Goal: Navigation & Orientation: Find specific page/section

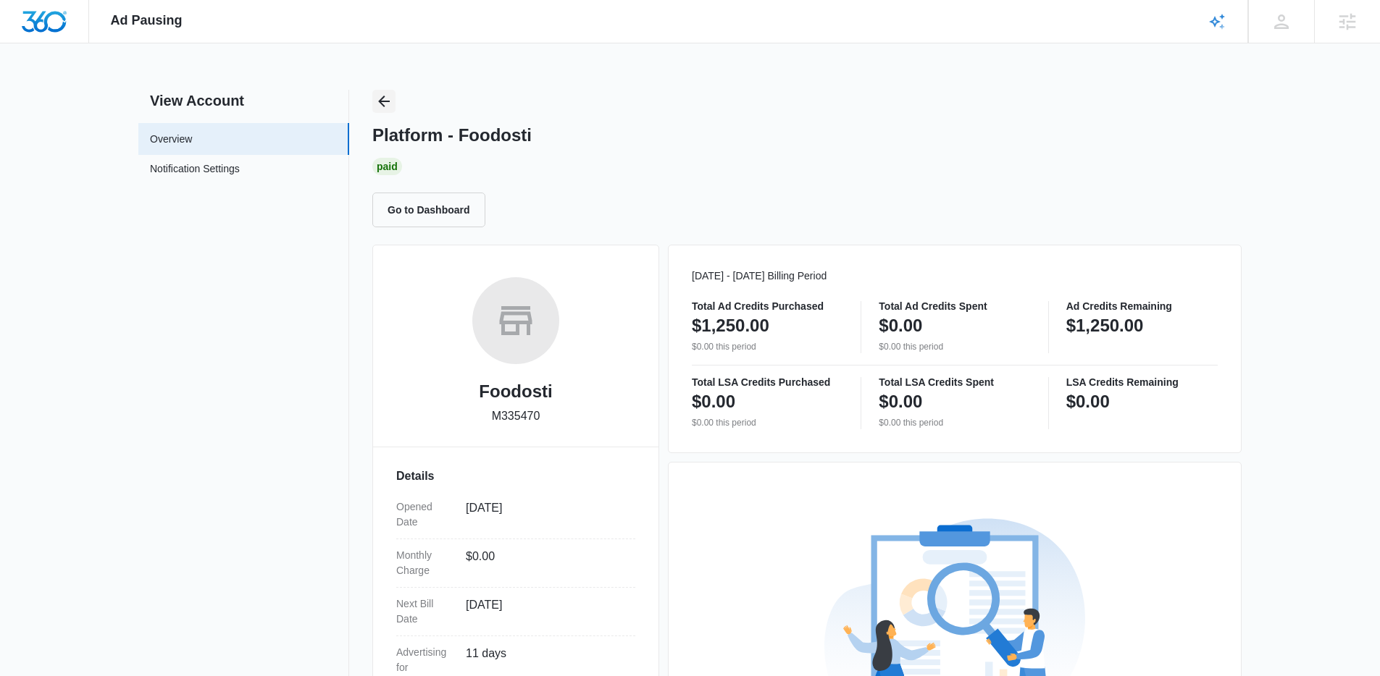
click at [389, 99] on icon "Back" at bounding box center [383, 101] width 17 height 17
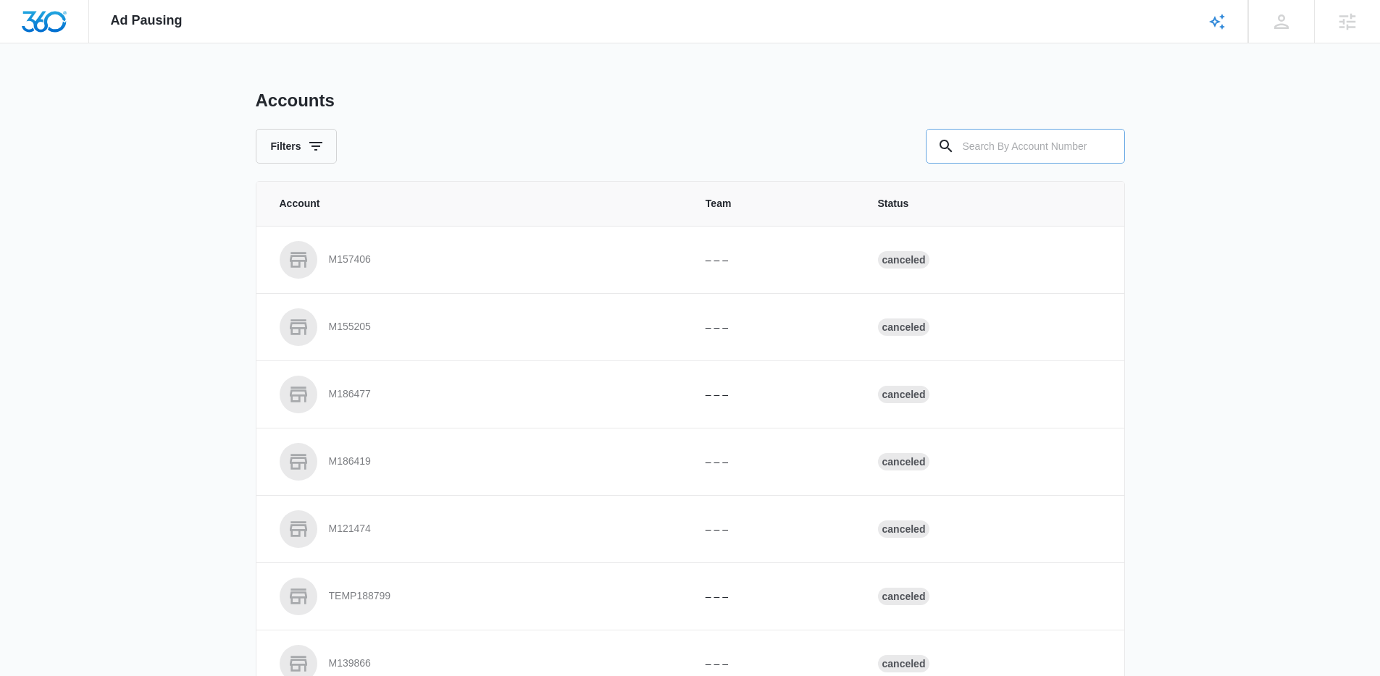
drag, startPoint x: 977, startPoint y: 121, endPoint x: 979, endPoint y: 131, distance: 10.4
click at [978, 125] on div "Accounts Filters" at bounding box center [690, 127] width 869 height 74
click at [979, 133] on input "text" at bounding box center [1025, 146] width 199 height 35
paste input "M329729"
type input "M329729"
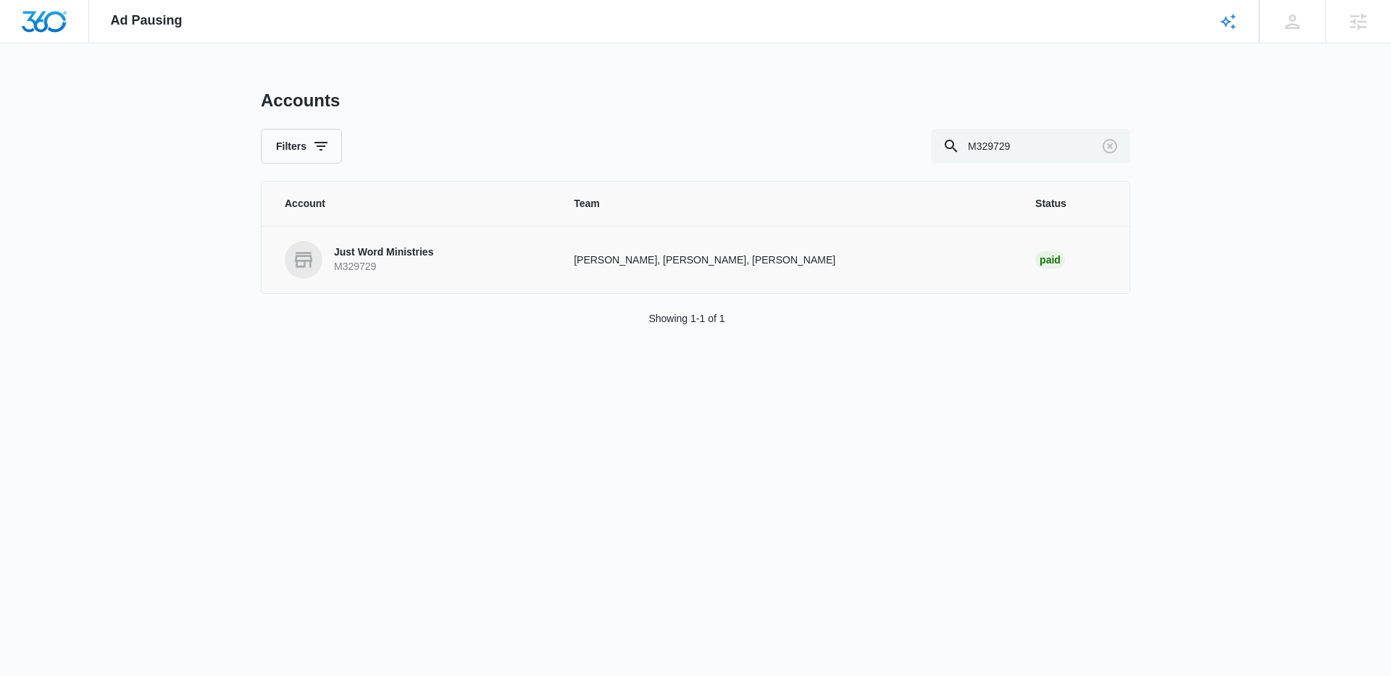
click at [390, 251] on p "Just Word Ministries" at bounding box center [383, 253] width 99 height 14
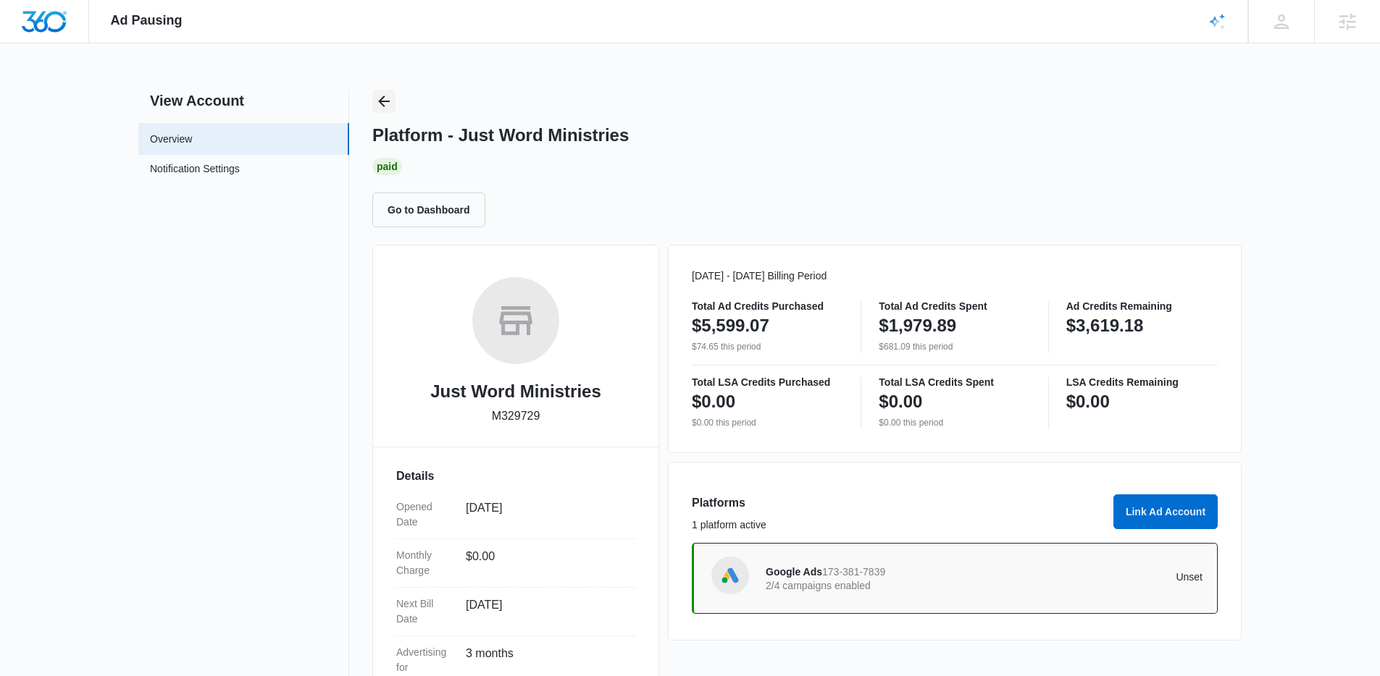
click at [372, 100] on button "Back" at bounding box center [383, 101] width 23 height 23
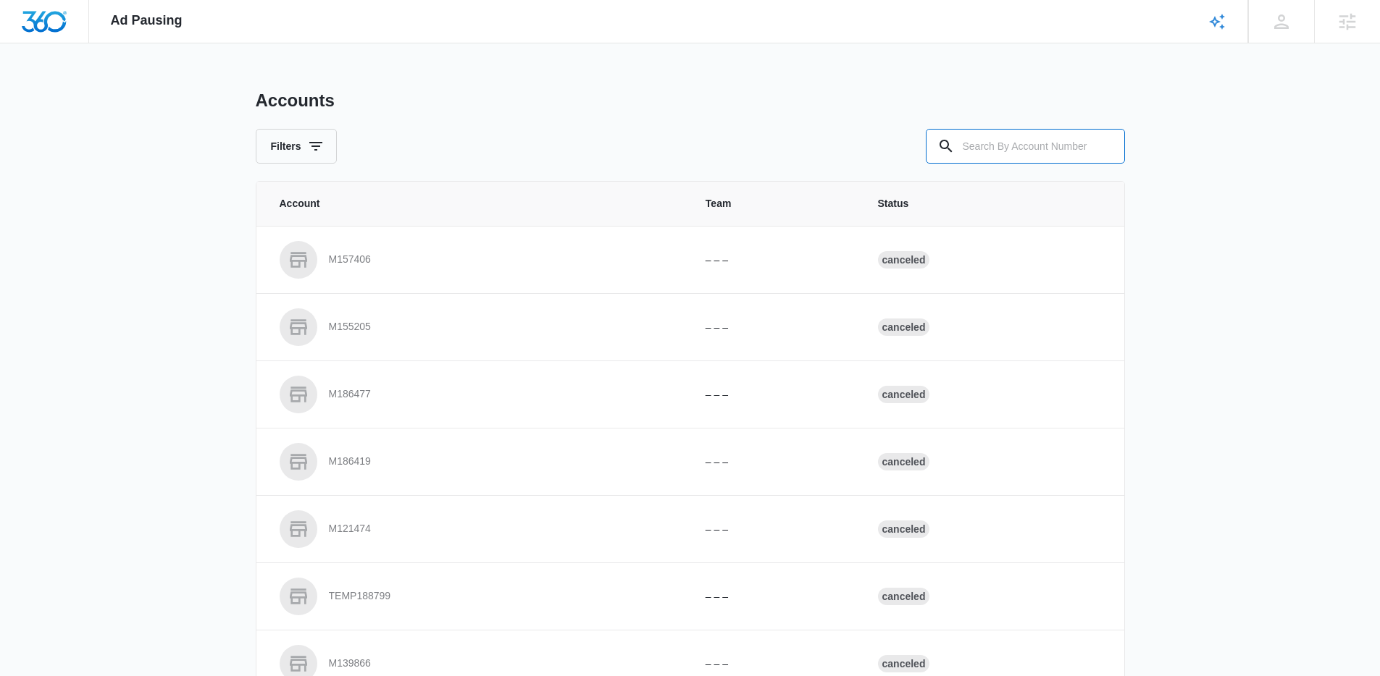
drag, startPoint x: 1068, startPoint y: 134, endPoint x: 765, endPoint y: 108, distance: 304.6
click at [1054, 134] on input "text" at bounding box center [1025, 146] width 199 height 35
paste input "M13791"
type input "M13791"
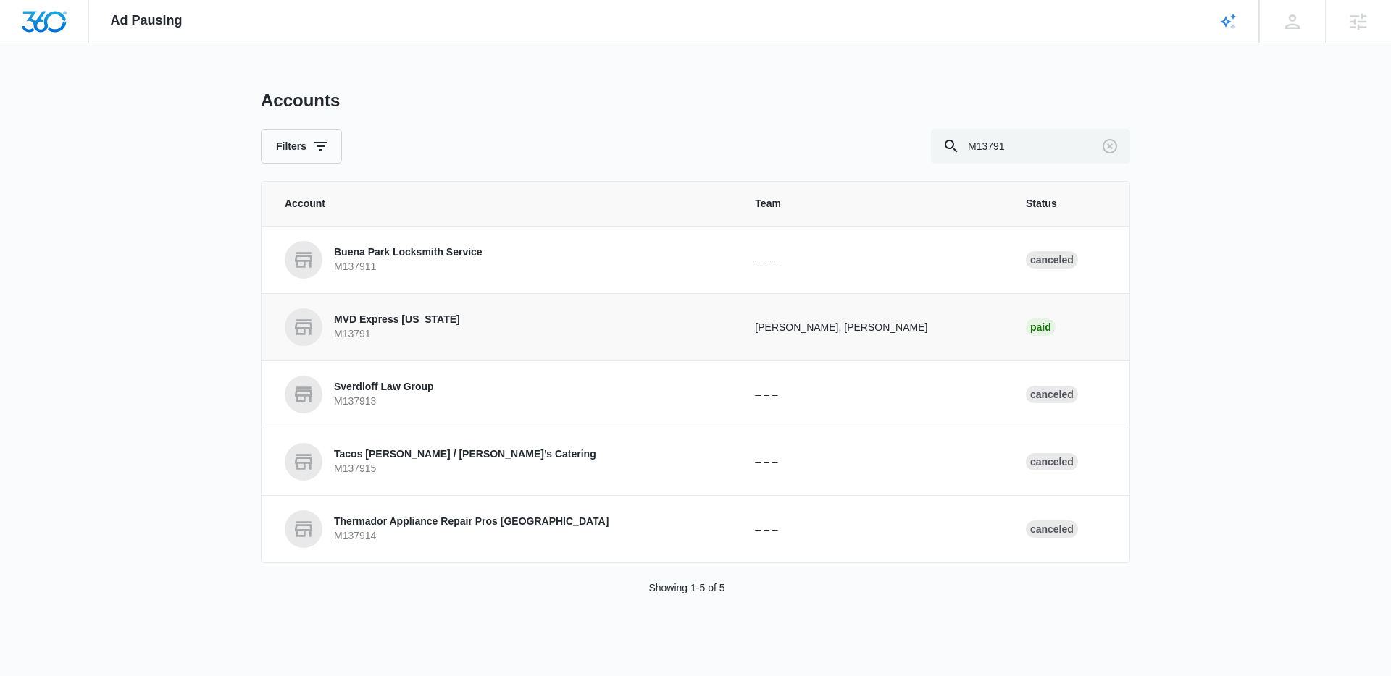
click at [427, 321] on p "MVD Express [US_STATE]" at bounding box center [397, 320] width 126 height 14
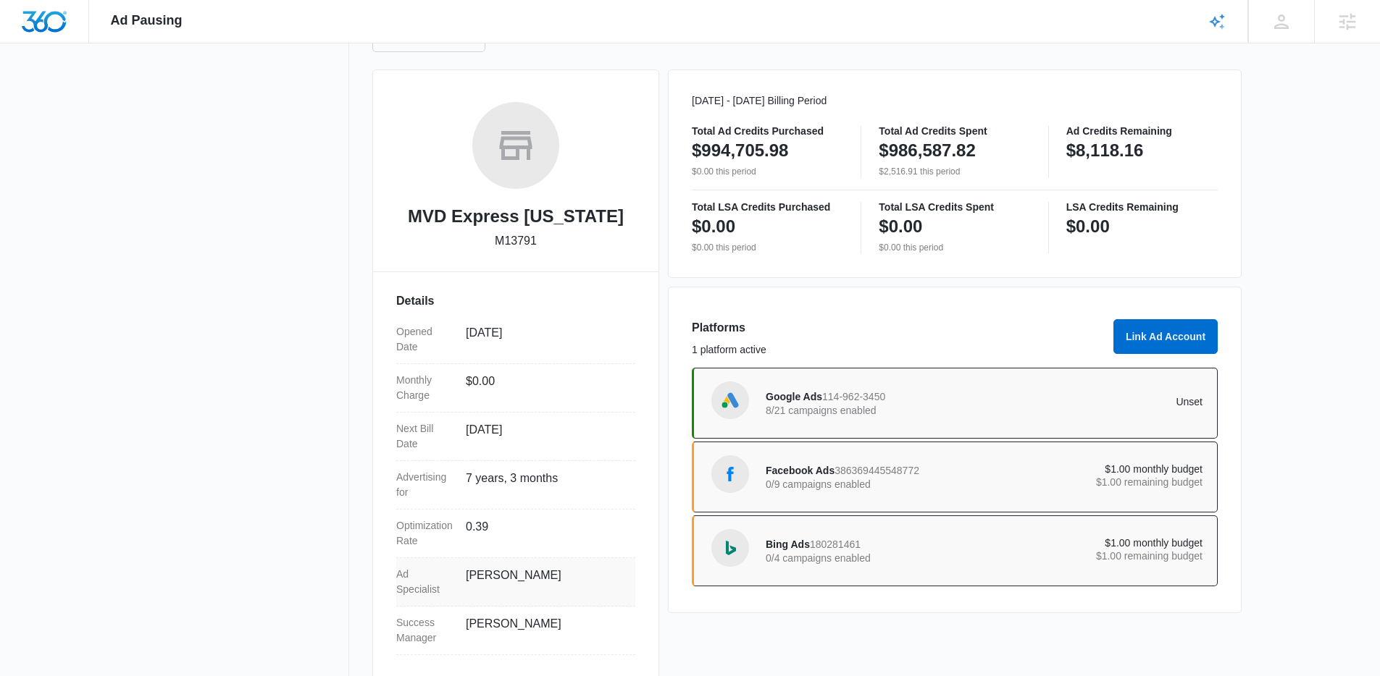
scroll to position [196, 0]
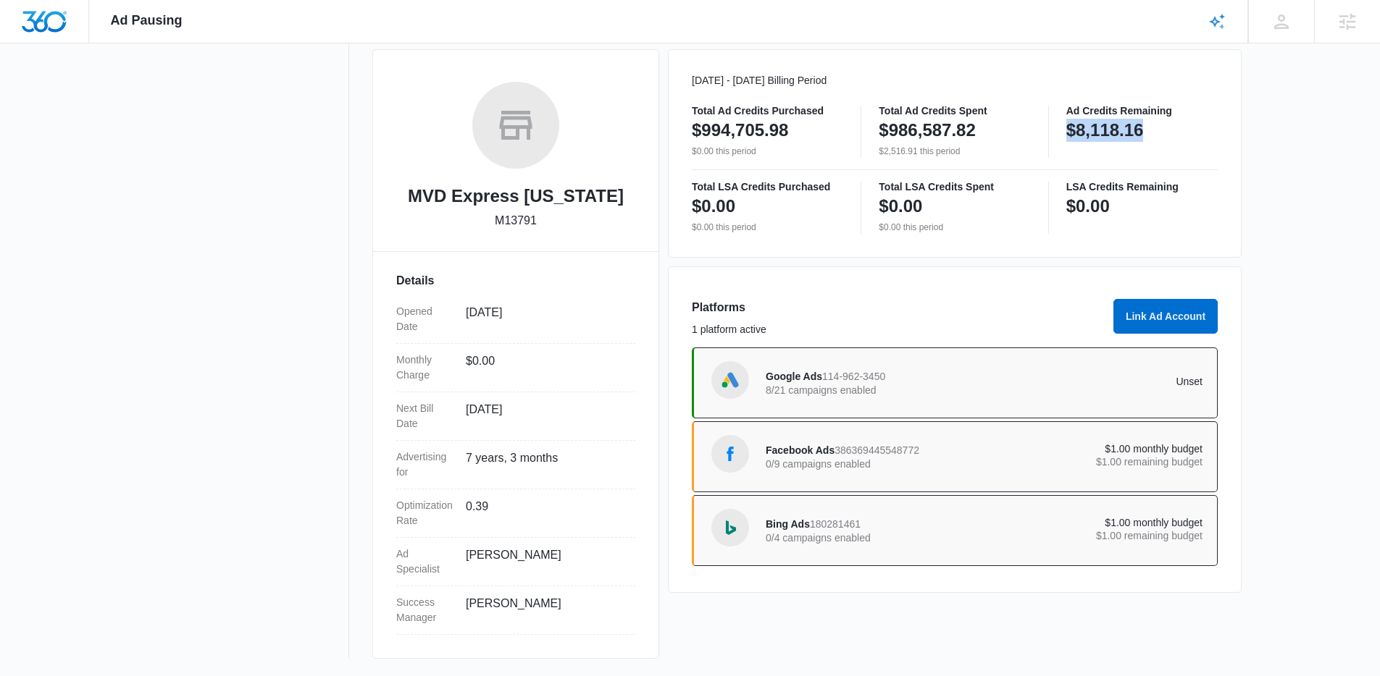
drag, startPoint x: 1171, startPoint y: 141, endPoint x: 1057, endPoint y: 136, distance: 113.8
click at [1057, 136] on div "Total Ad Credits Purchased $994,705.98 $0.00 this period Total Ad Credits Spent…" at bounding box center [955, 132] width 526 height 52
copy p "$8,118.16"
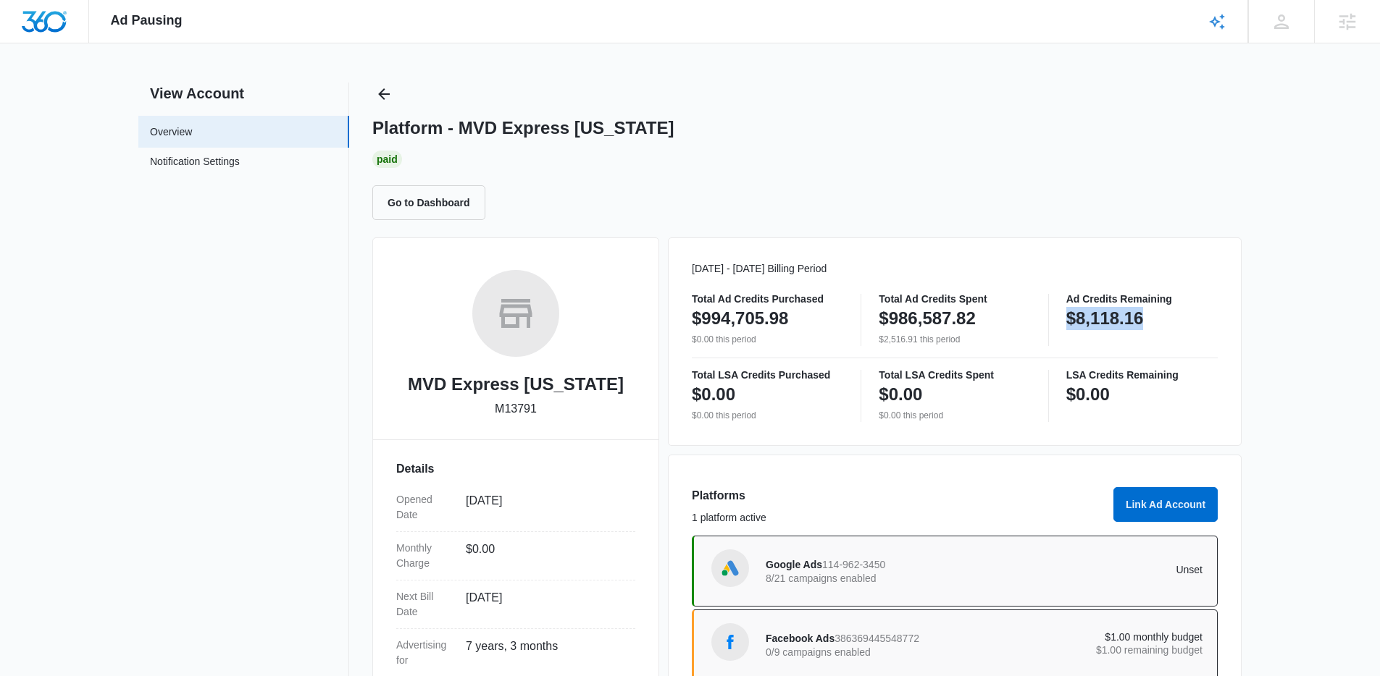
scroll to position [0, 0]
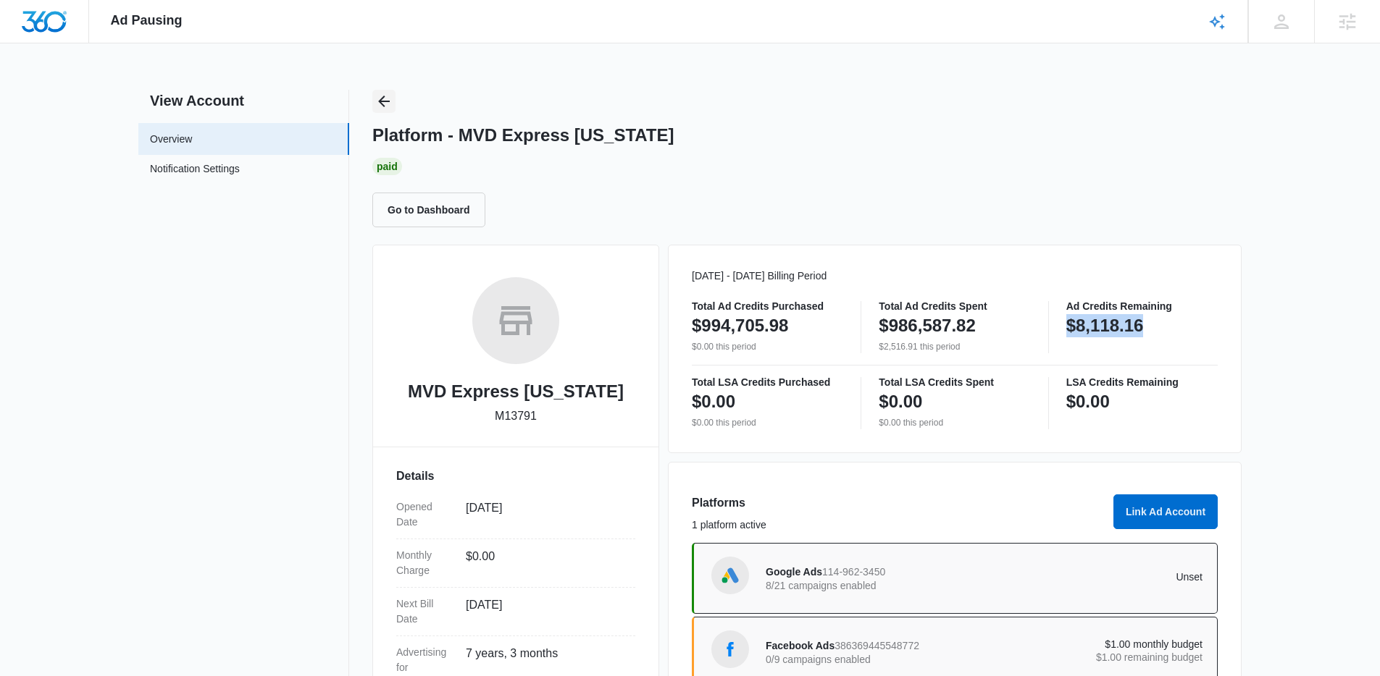
click at [388, 98] on icon "Back" at bounding box center [383, 101] width 17 height 17
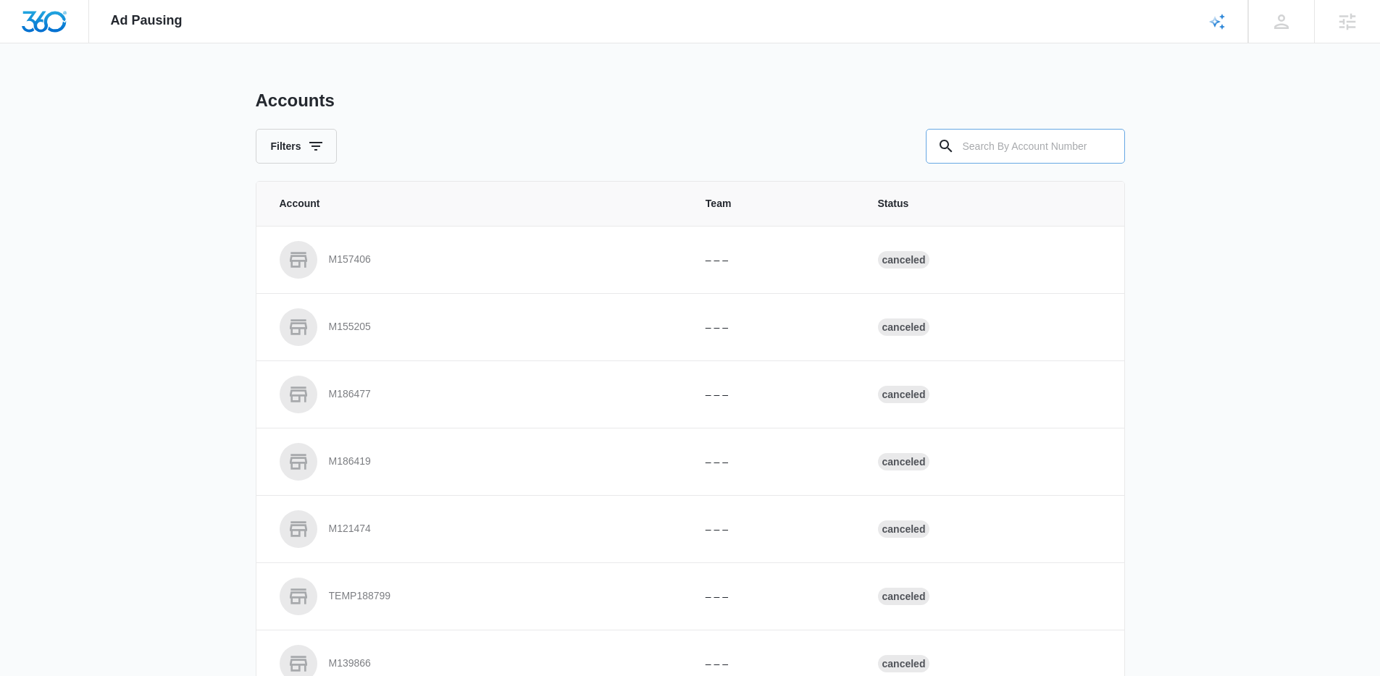
click at [1029, 151] on input "text" at bounding box center [1025, 146] width 199 height 35
paste input "M11965"
type input "M11965"
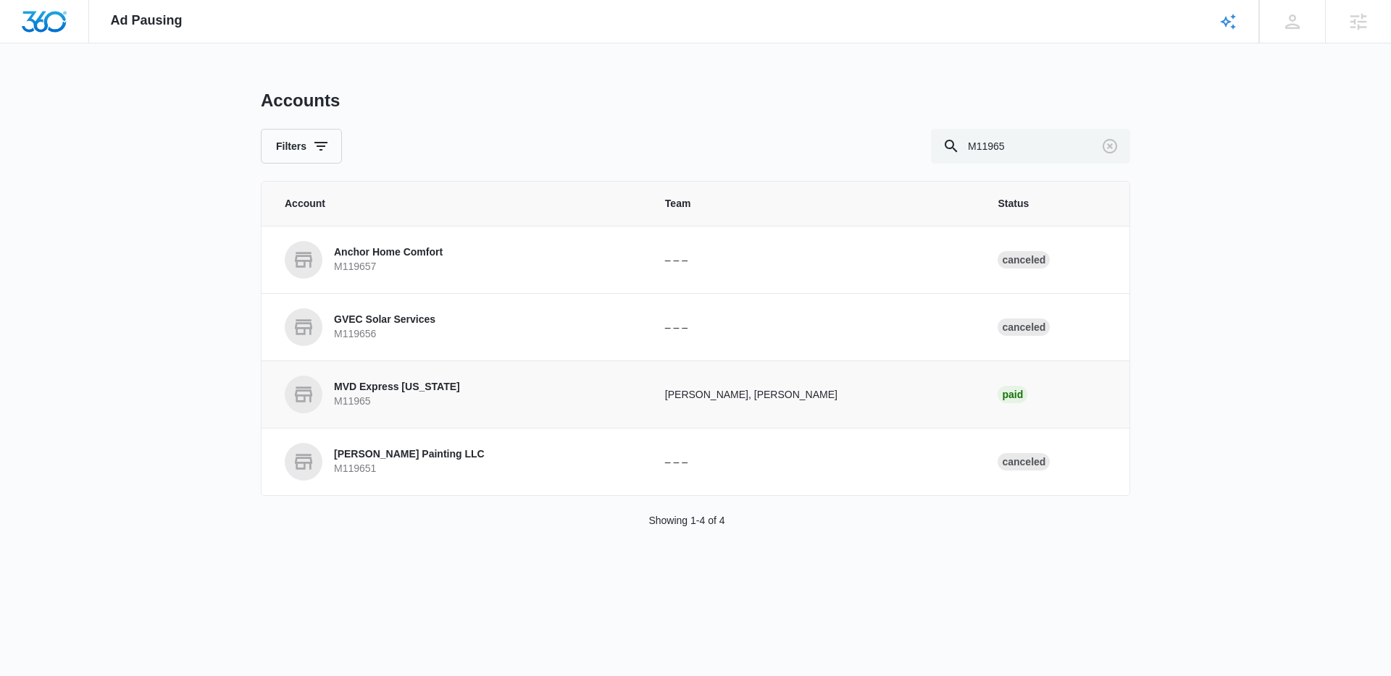
click at [445, 393] on p "MVD Express [US_STATE]" at bounding box center [397, 387] width 126 height 14
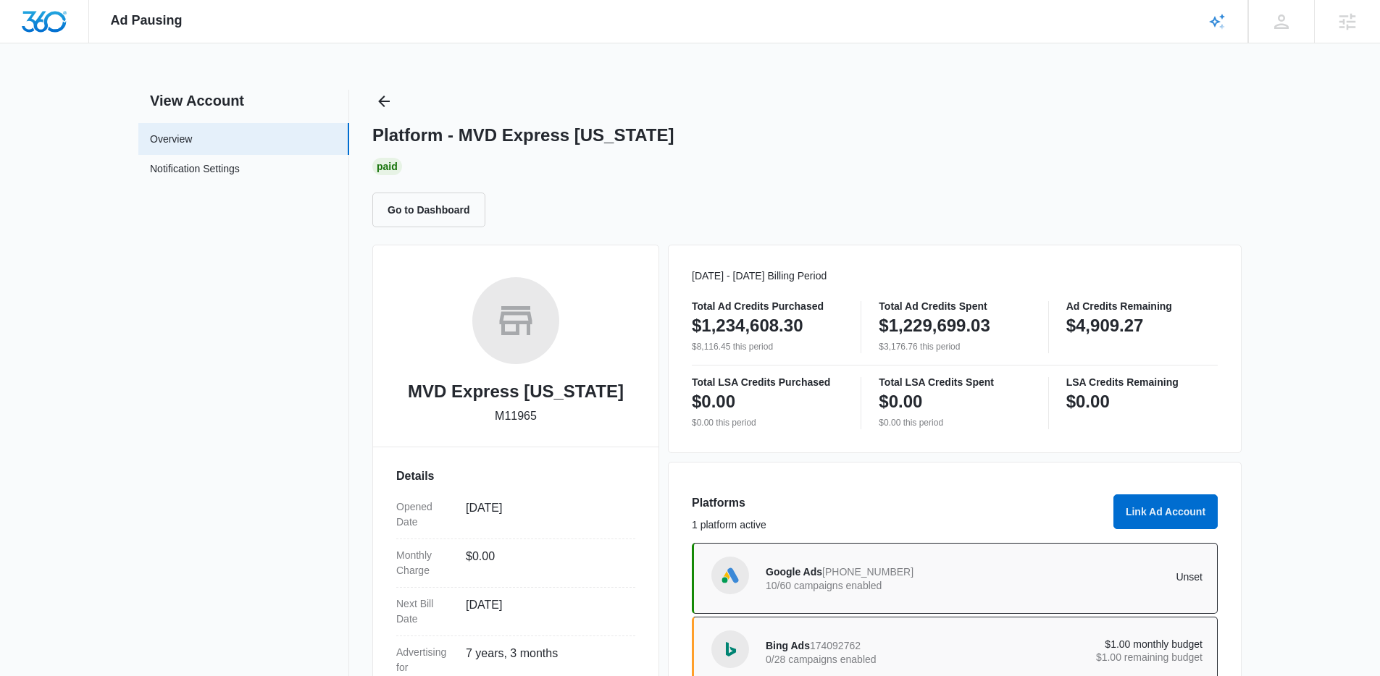
click at [397, 104] on div "Platform - MVD Express [US_STATE] Paid Go to Dashboard" at bounding box center [806, 159] width 869 height 138
click at [382, 101] on icon "Back" at bounding box center [384, 102] width 12 height 12
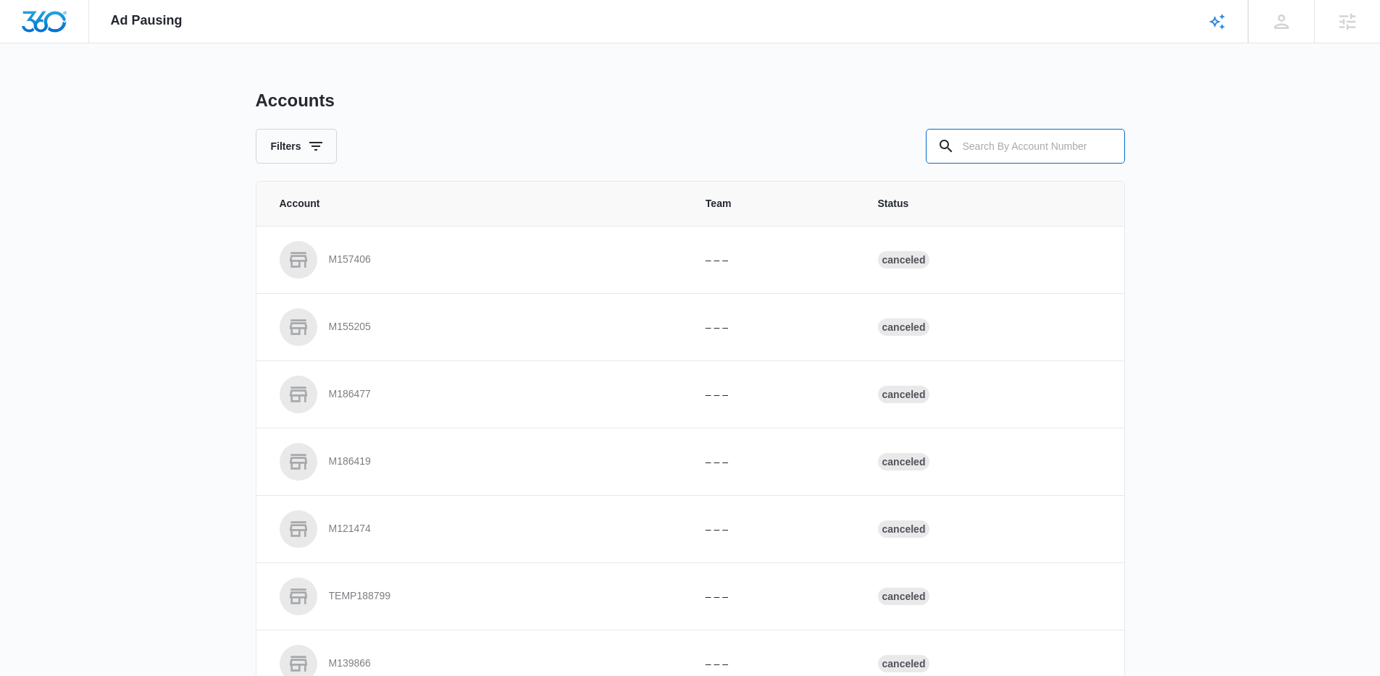
drag, startPoint x: 1047, startPoint y: 133, endPoint x: 737, endPoint y: 161, distance: 311.2
click at [1043, 135] on input "text" at bounding box center [1025, 146] width 199 height 35
paste input "M332034"
type input "M332034"
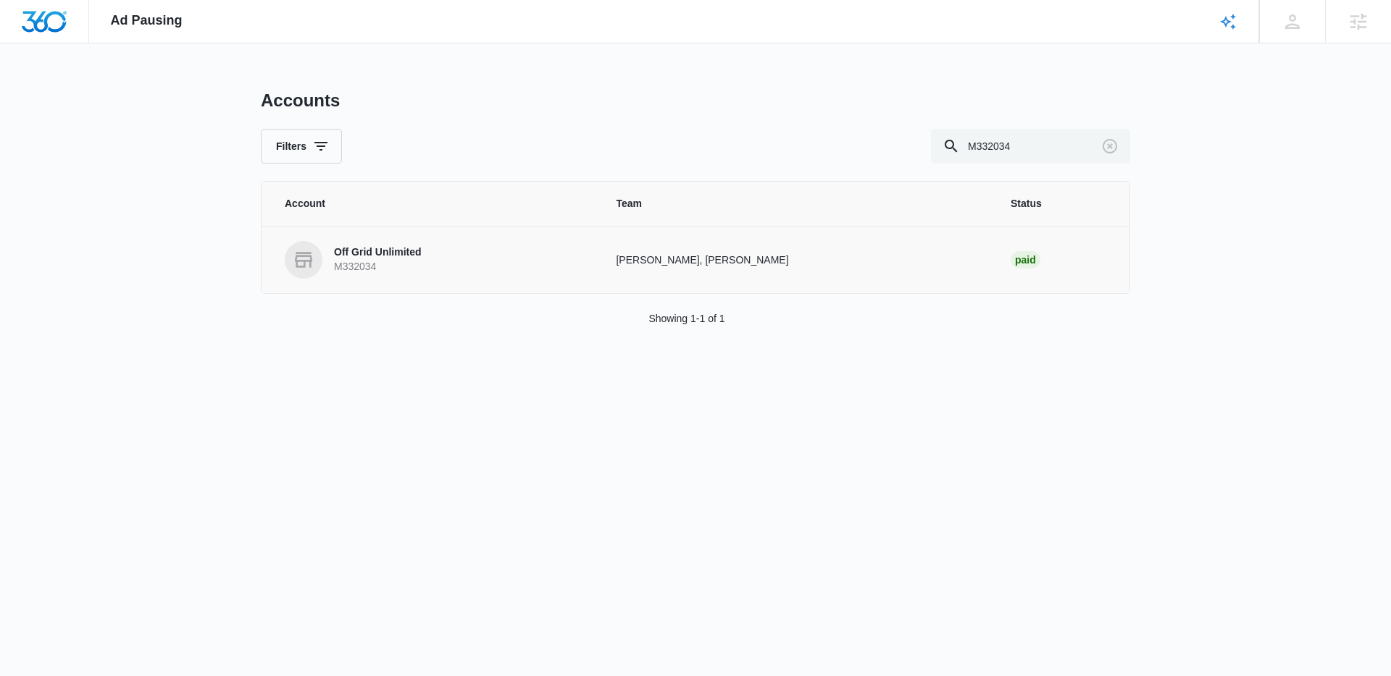
click at [390, 285] on td "Off Grid Unlimited M332034" at bounding box center [429, 259] width 337 height 67
click at [380, 264] on p "M332034" at bounding box center [378, 267] width 88 height 14
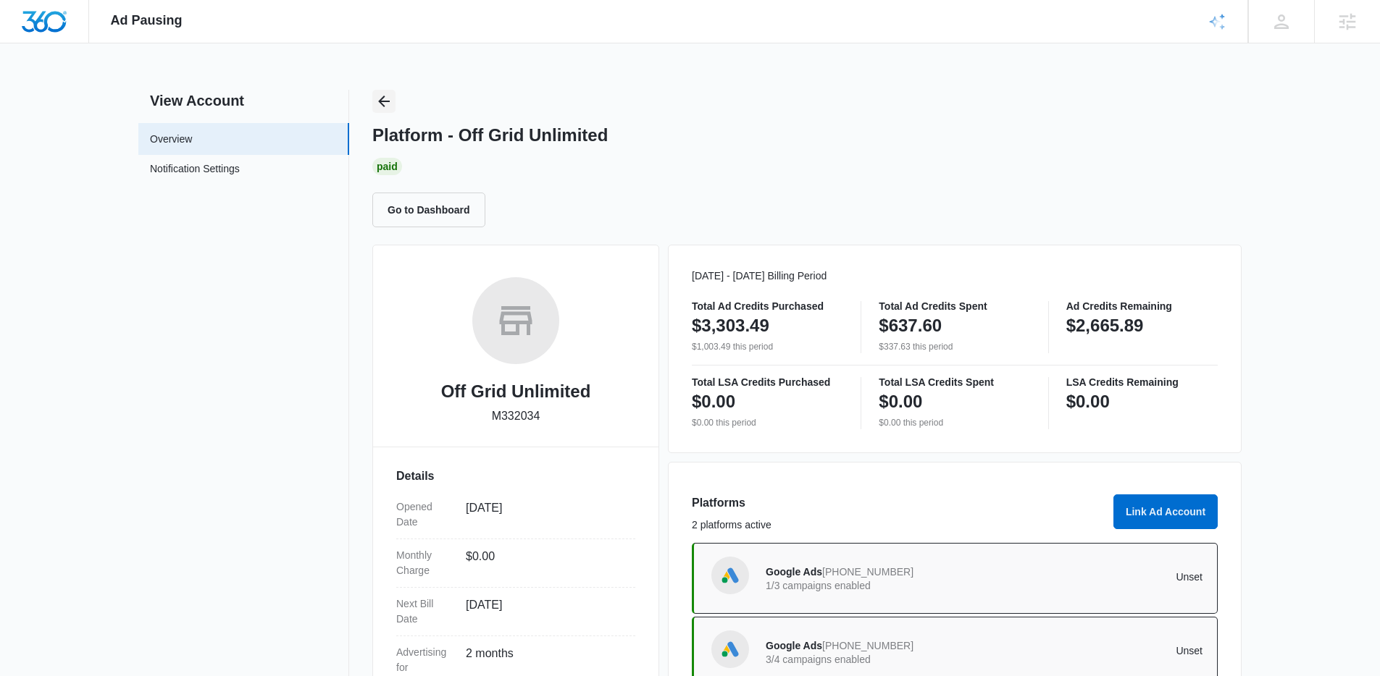
click at [388, 101] on icon "Back" at bounding box center [384, 102] width 12 height 12
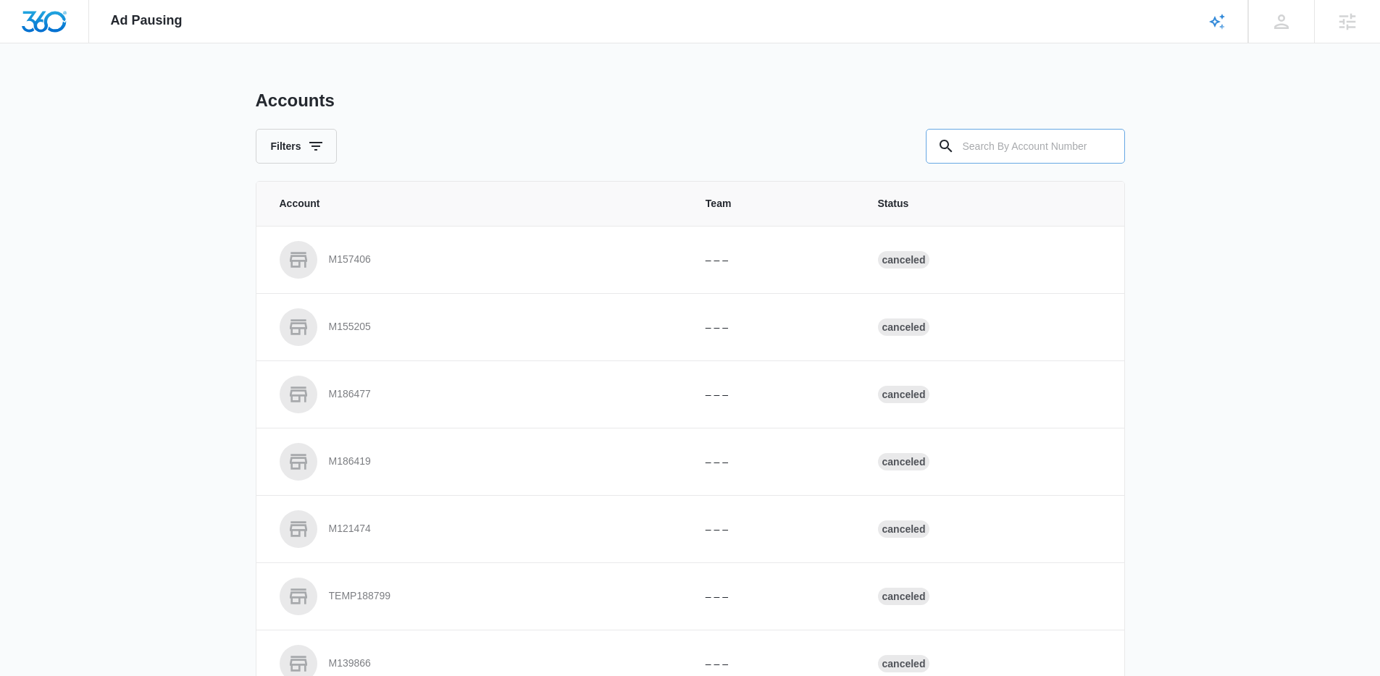
drag, startPoint x: 1055, startPoint y: 153, endPoint x: 1043, endPoint y: 156, distance: 11.9
click at [1052, 152] on input "text" at bounding box center [1025, 146] width 199 height 35
paste input "M307621"
type input "M307621"
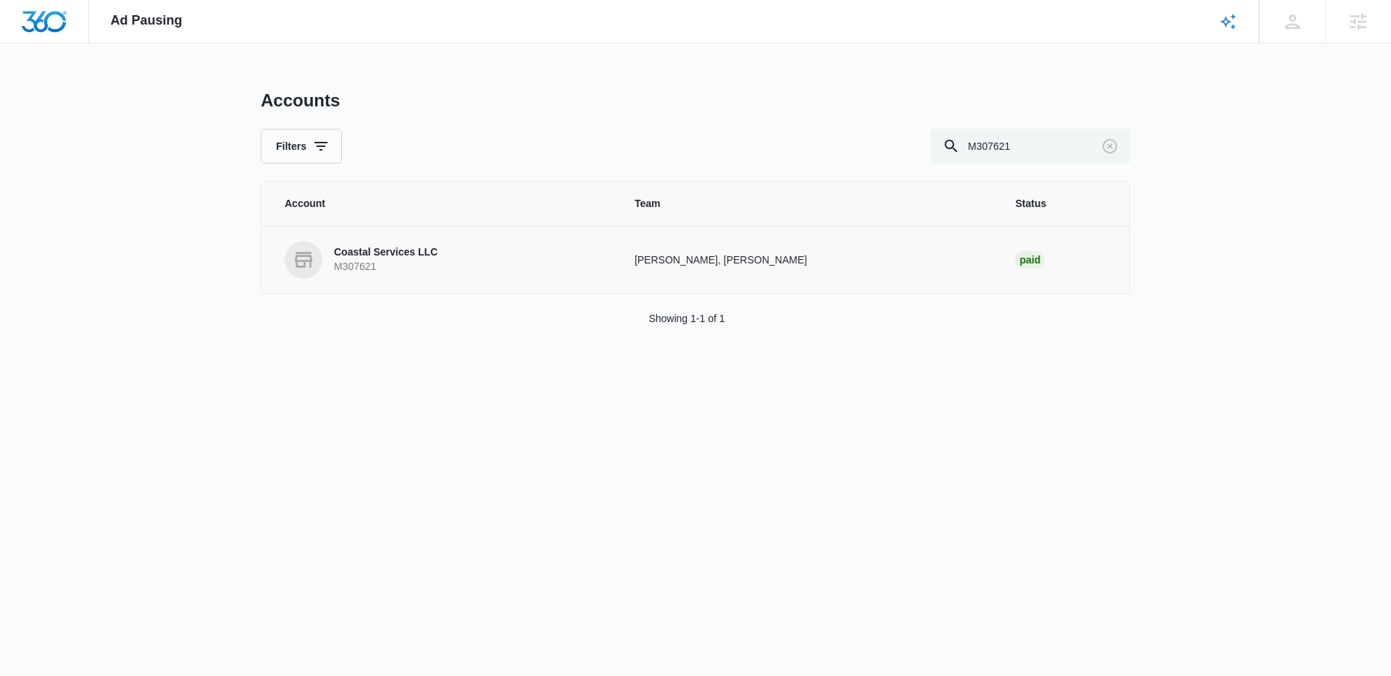
click at [409, 269] on p "M307621" at bounding box center [386, 267] width 104 height 14
